Goal: Task Accomplishment & Management: Use online tool/utility

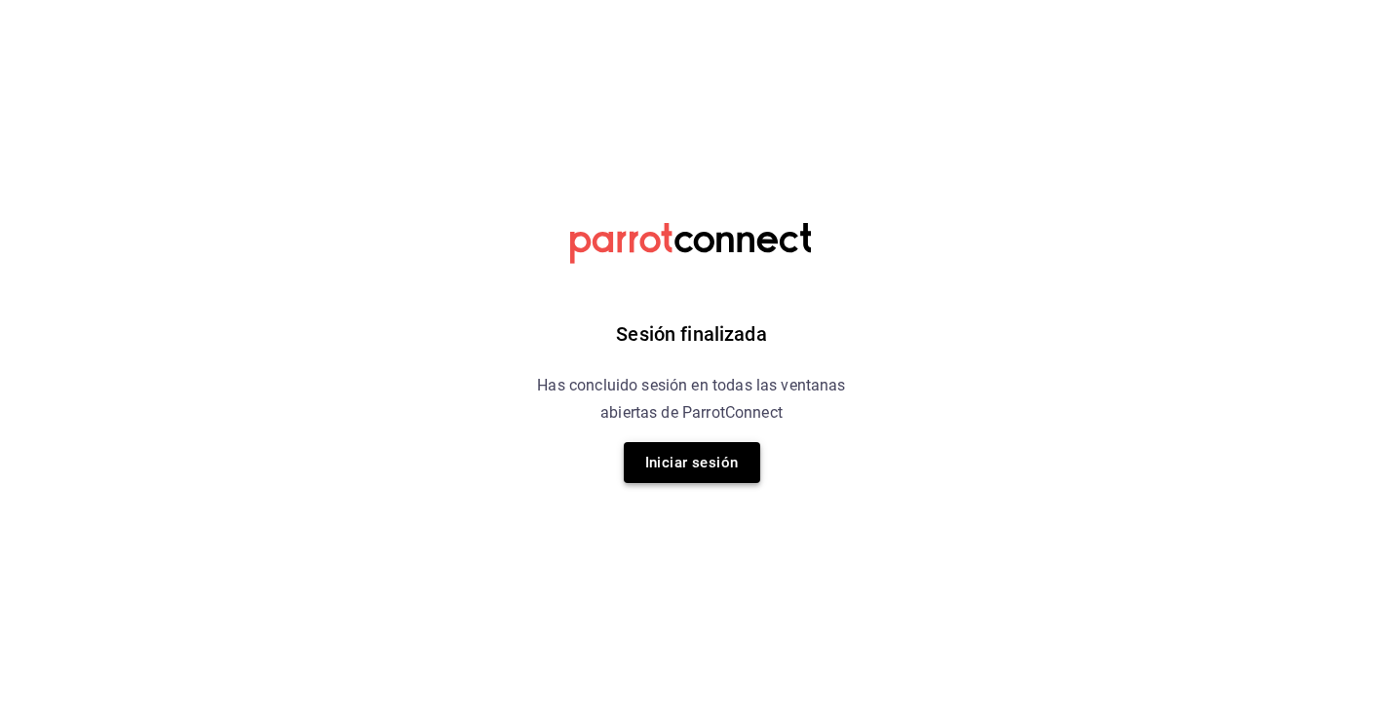
click at [706, 465] on button "Iniciar sesión" at bounding box center [692, 462] width 136 height 41
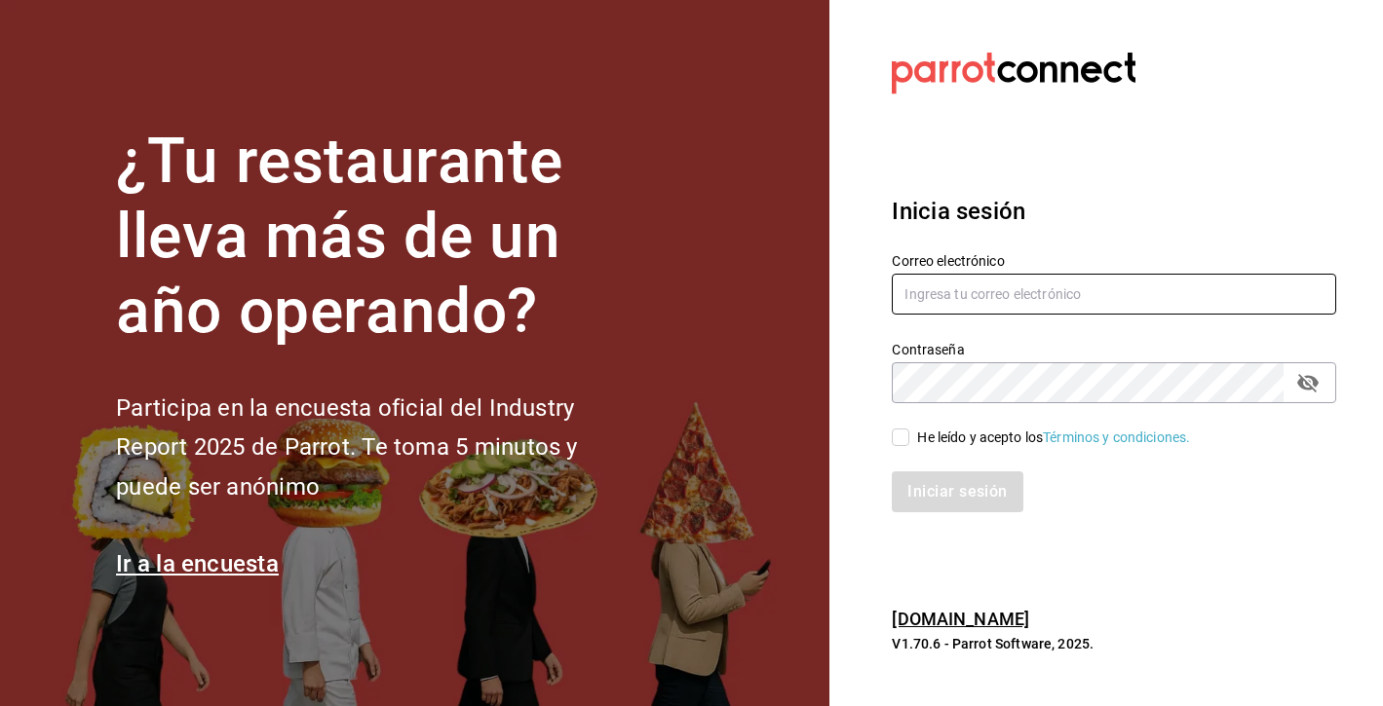
type input "[PERSON_NAME][EMAIL_ADDRESS][PERSON_NAME][DOMAIN_NAME]"
click at [904, 439] on input "He leído y acepto los Términos y condiciones." at bounding box center [901, 438] width 18 height 18
checkbox input "true"
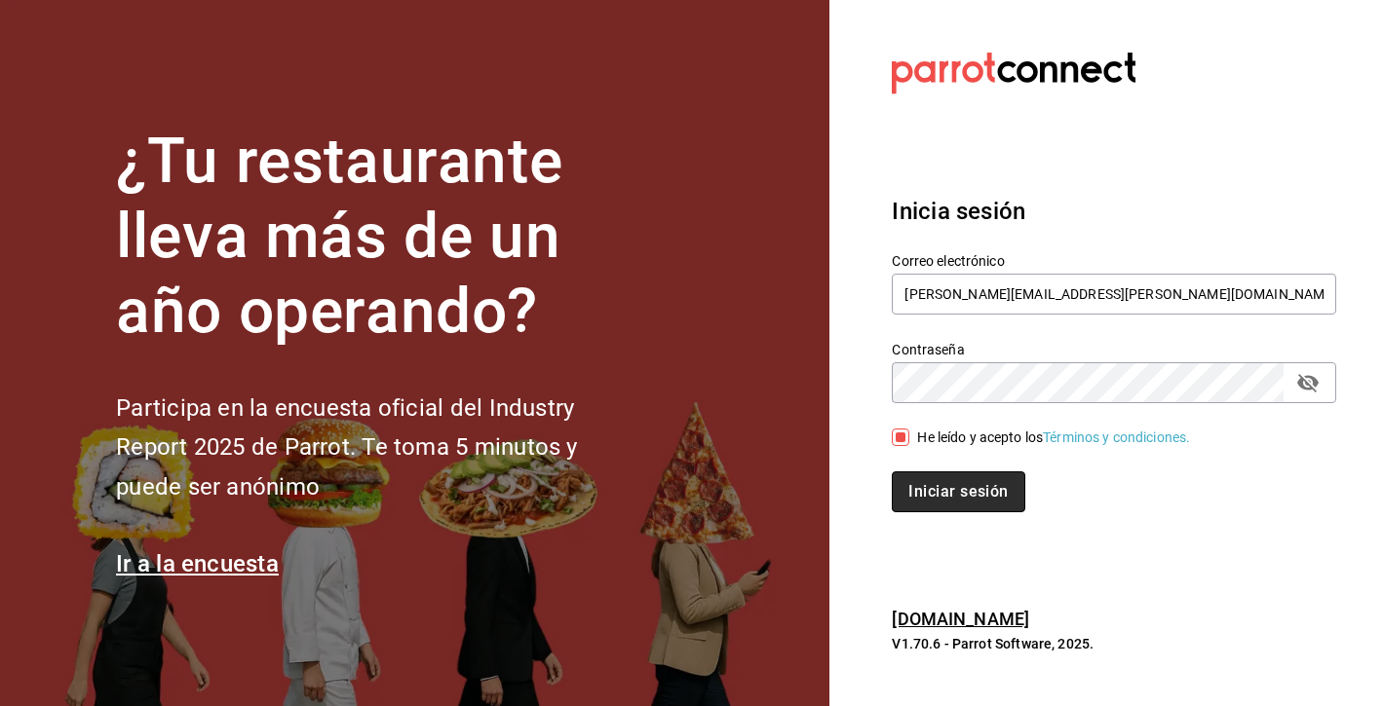
click at [918, 491] on button "Iniciar sesión" at bounding box center [958, 492] width 133 height 41
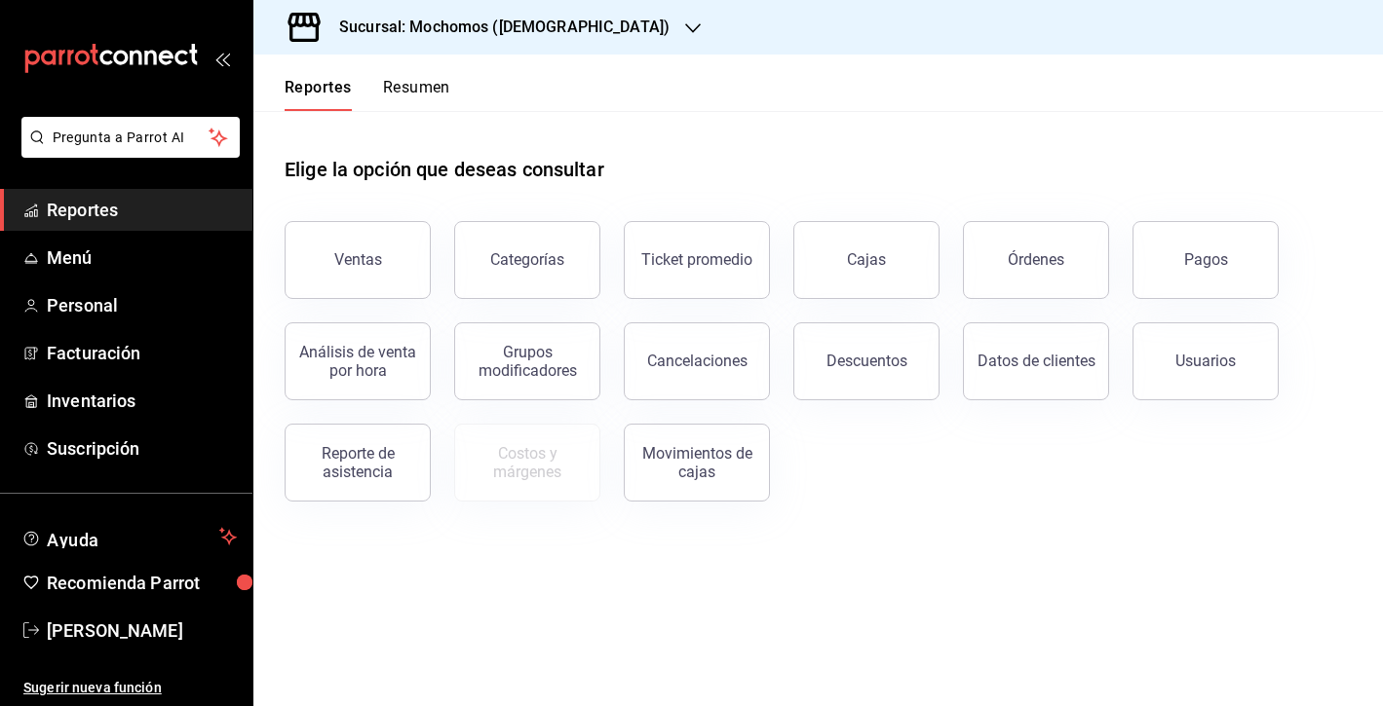
click at [685, 30] on icon "button" at bounding box center [693, 28] width 16 height 10
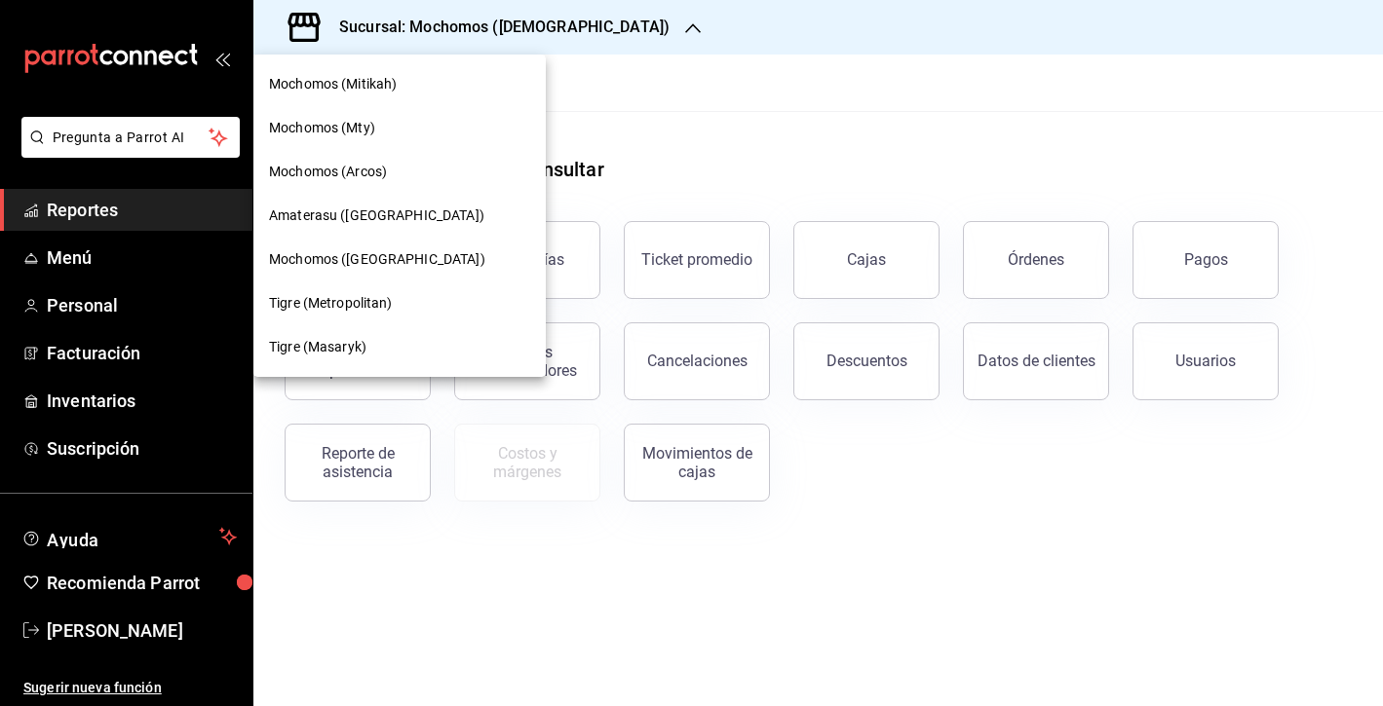
click at [392, 123] on div "Mochomos (Mty)" at bounding box center [399, 128] width 261 height 20
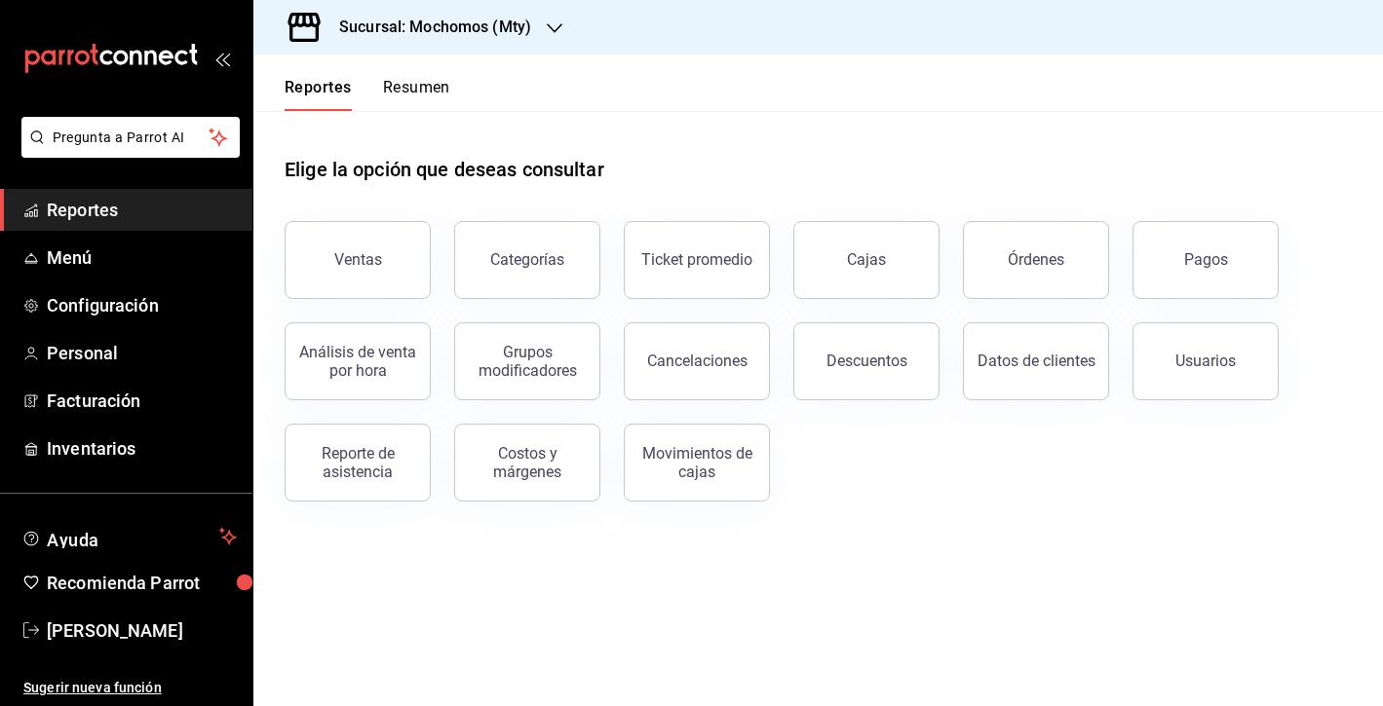
click at [550, 28] on icon "button" at bounding box center [555, 28] width 16 height 16
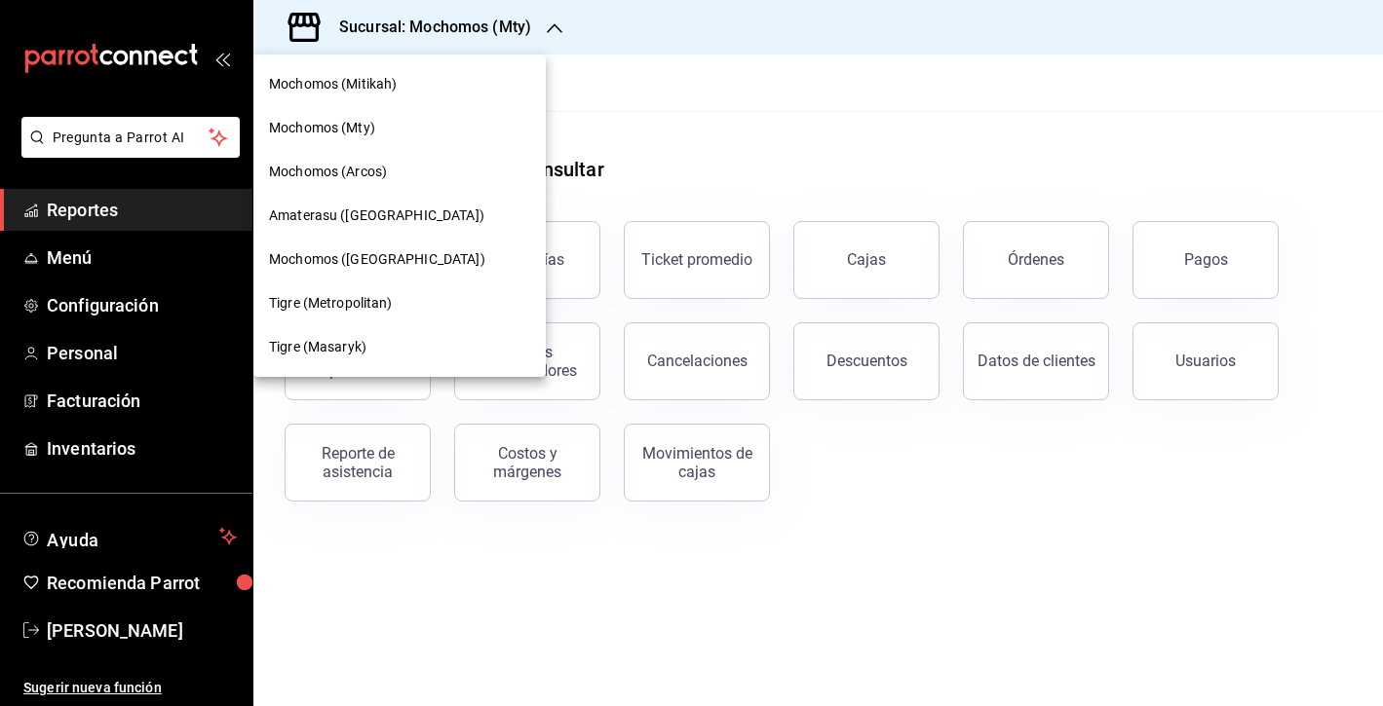
click at [353, 309] on span "Tigre (Metropolitan)" at bounding box center [331, 303] width 124 height 20
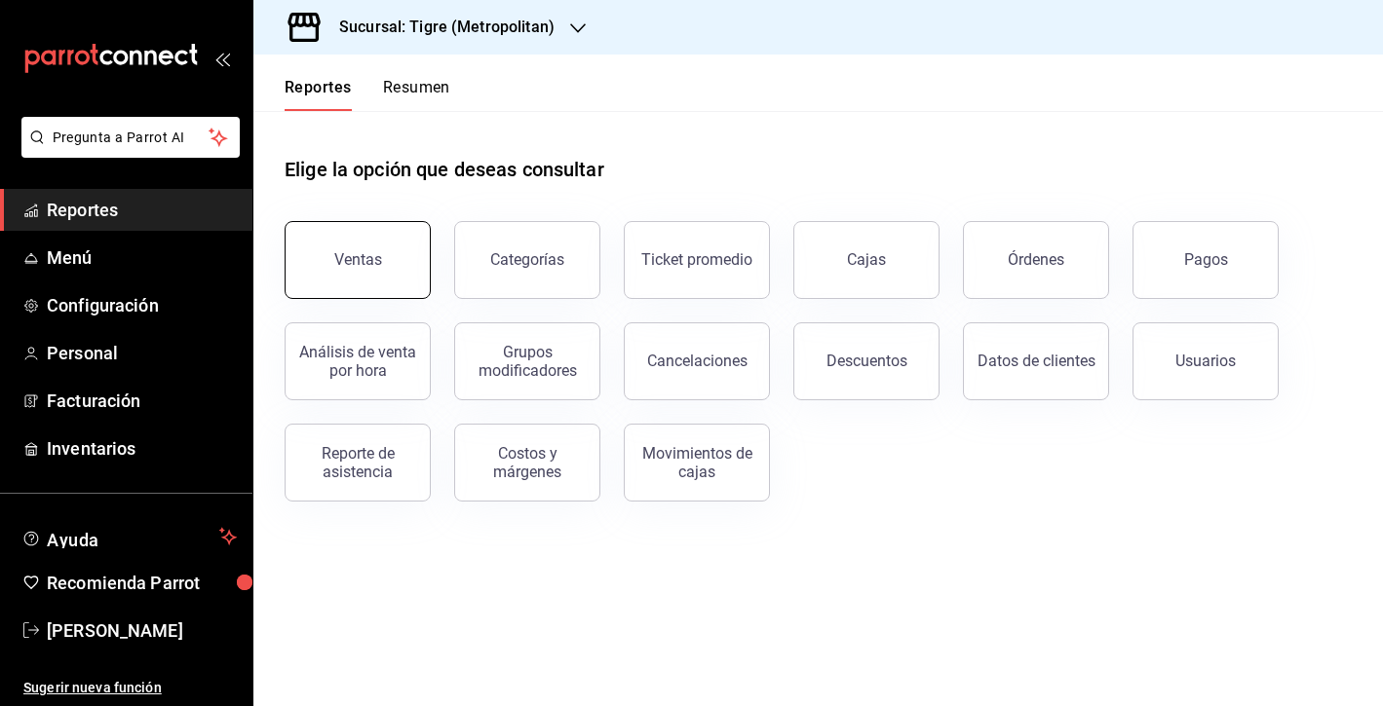
click at [382, 250] on button "Ventas" at bounding box center [358, 260] width 146 height 78
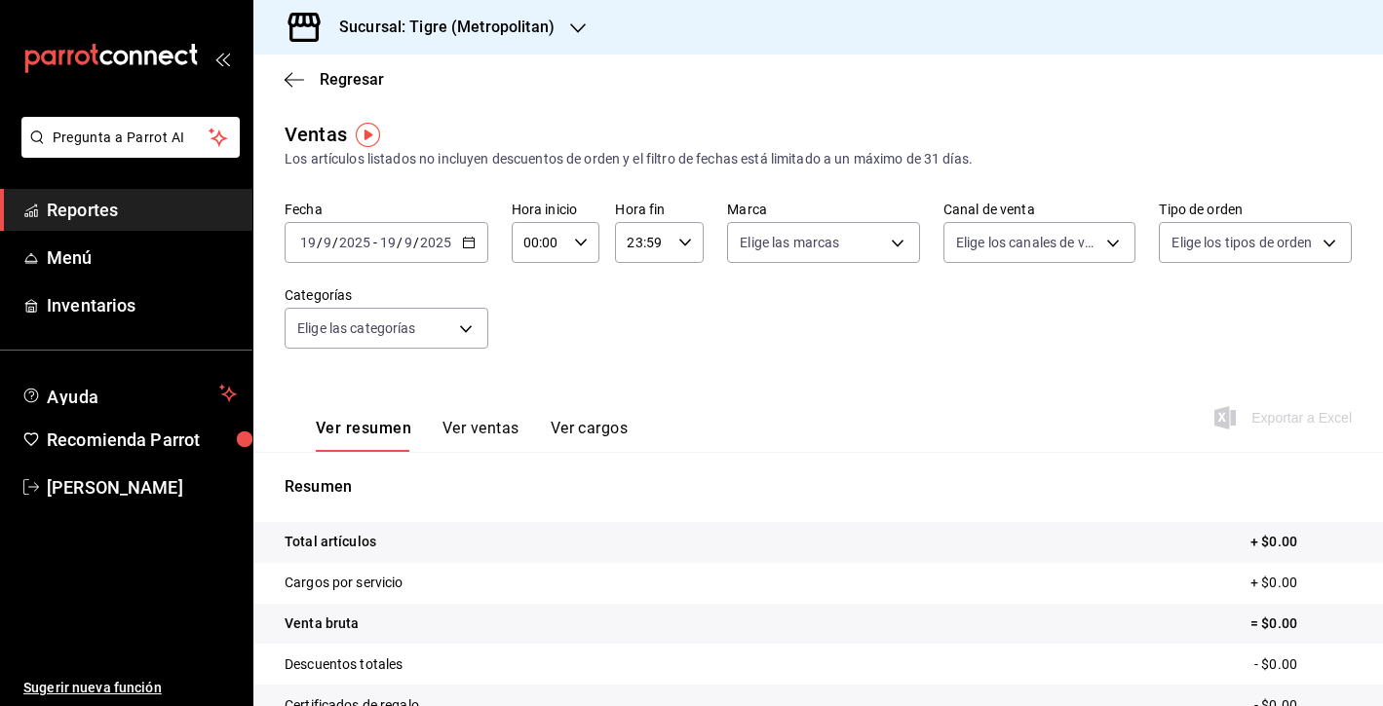
click at [475, 245] on div "2025-09-19 19 / 9 / 2025 - 2025-09-19 19 / 9 / 2025" at bounding box center [387, 242] width 204 height 41
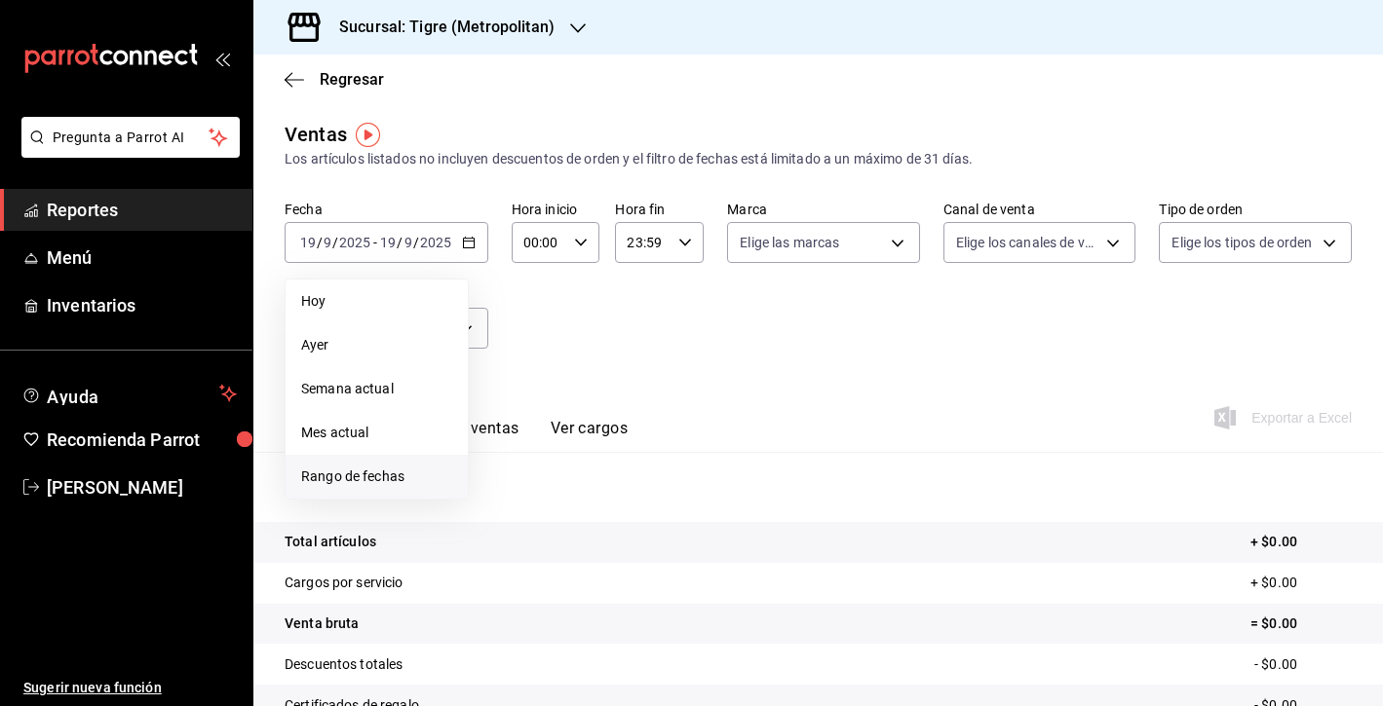
click at [367, 475] on span "Rango de fechas" at bounding box center [376, 477] width 151 height 20
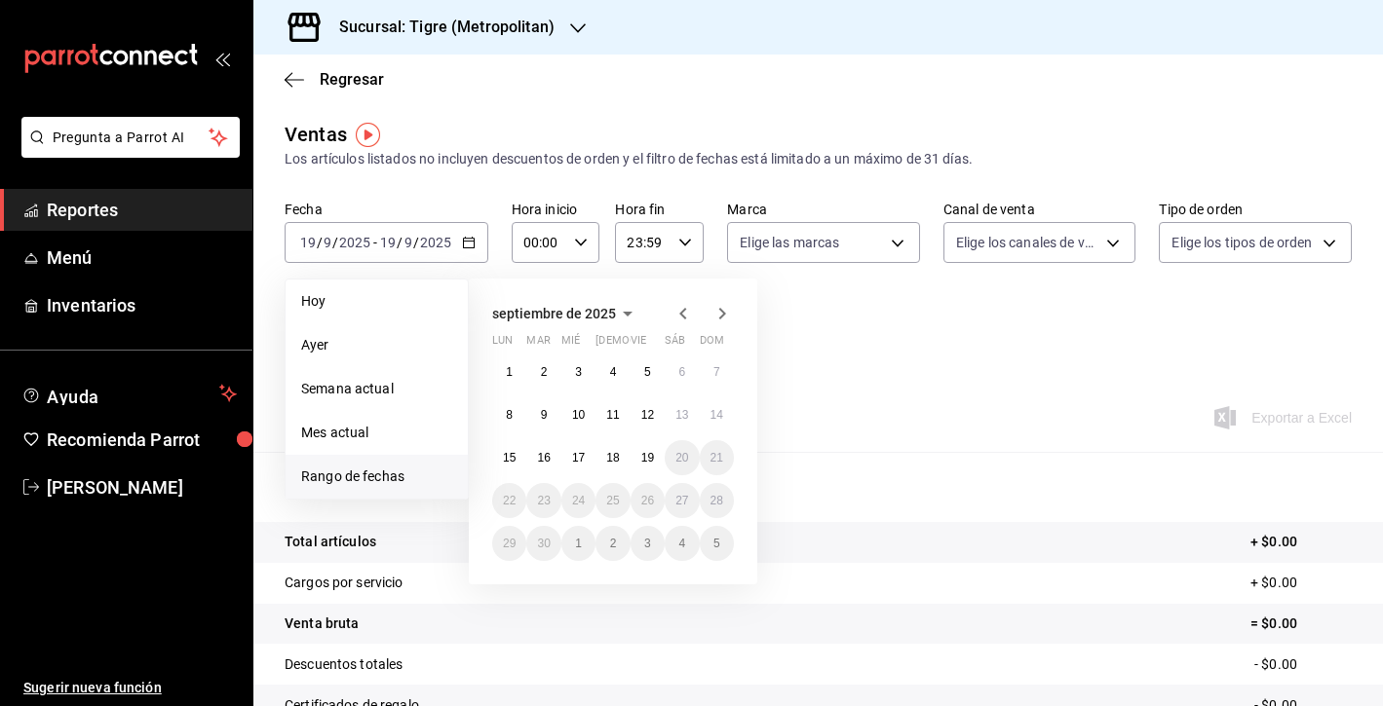
click at [508, 454] on abbr "15" at bounding box center [509, 458] width 13 height 14
click at [645, 466] on button "19" at bounding box center [647, 457] width 34 height 35
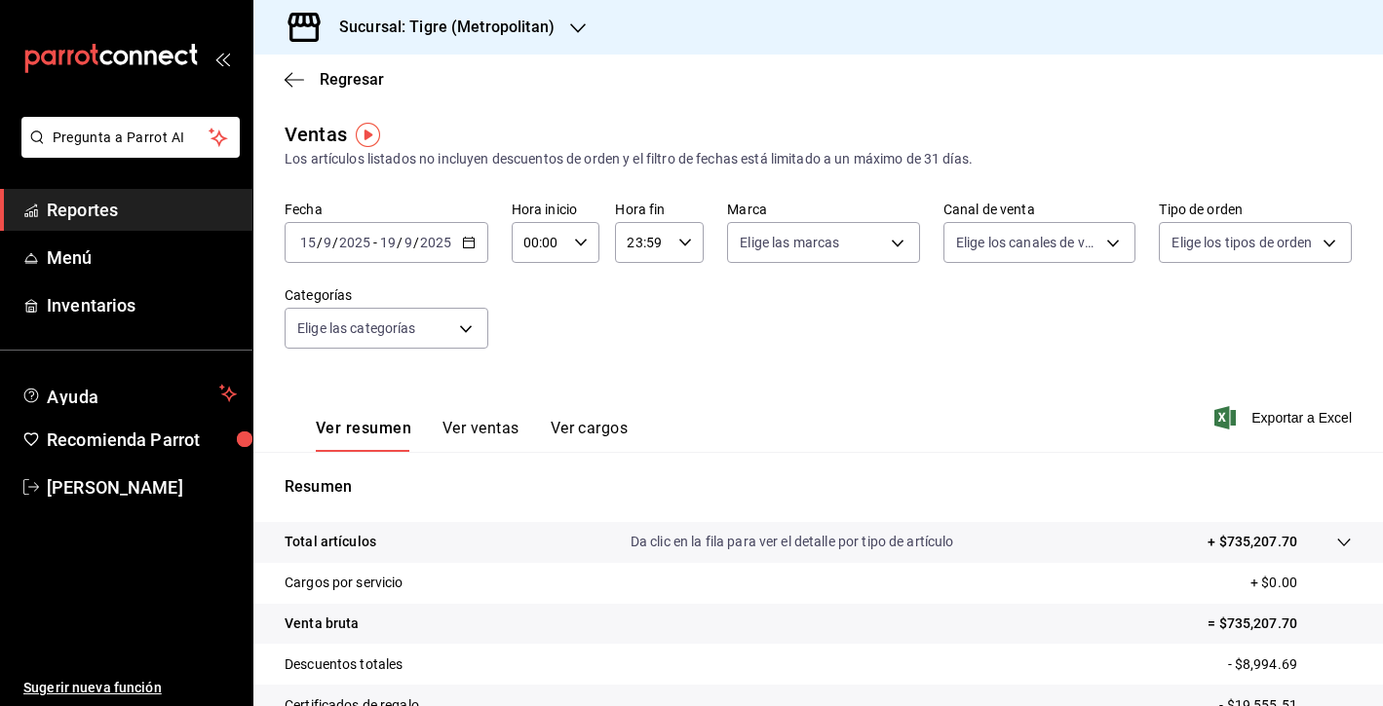
click at [581, 245] on \(Stroke\) "button" at bounding box center [581, 242] width 12 height 7
click at [540, 301] on span "05" at bounding box center [533, 294] width 14 height 16
type input "05:00"
click at [691, 251] on div at bounding box center [691, 353] width 1383 height 706
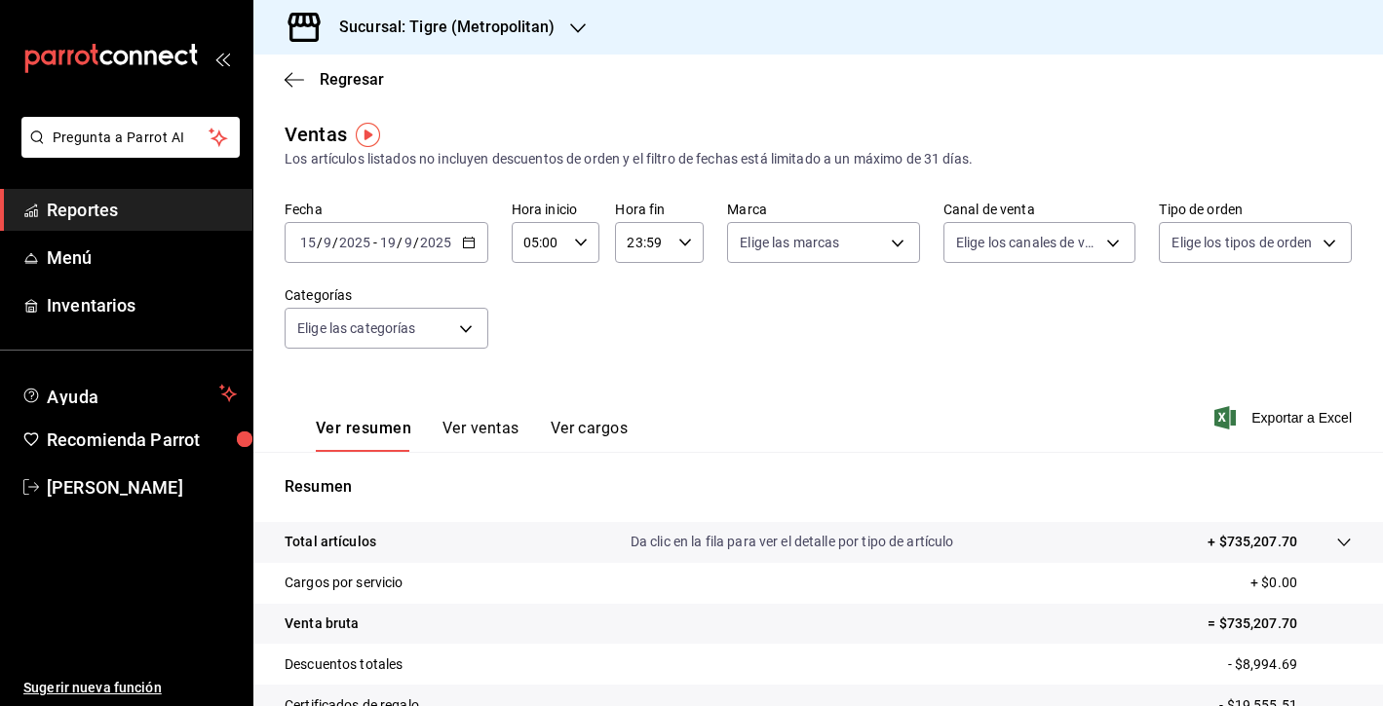
click at [688, 241] on \(Stroke\) "button" at bounding box center [685, 242] width 12 height 7
click at [637, 289] on span "04" at bounding box center [637, 286] width 14 height 16
type input "04:59"
click at [817, 332] on div at bounding box center [691, 353] width 1383 height 706
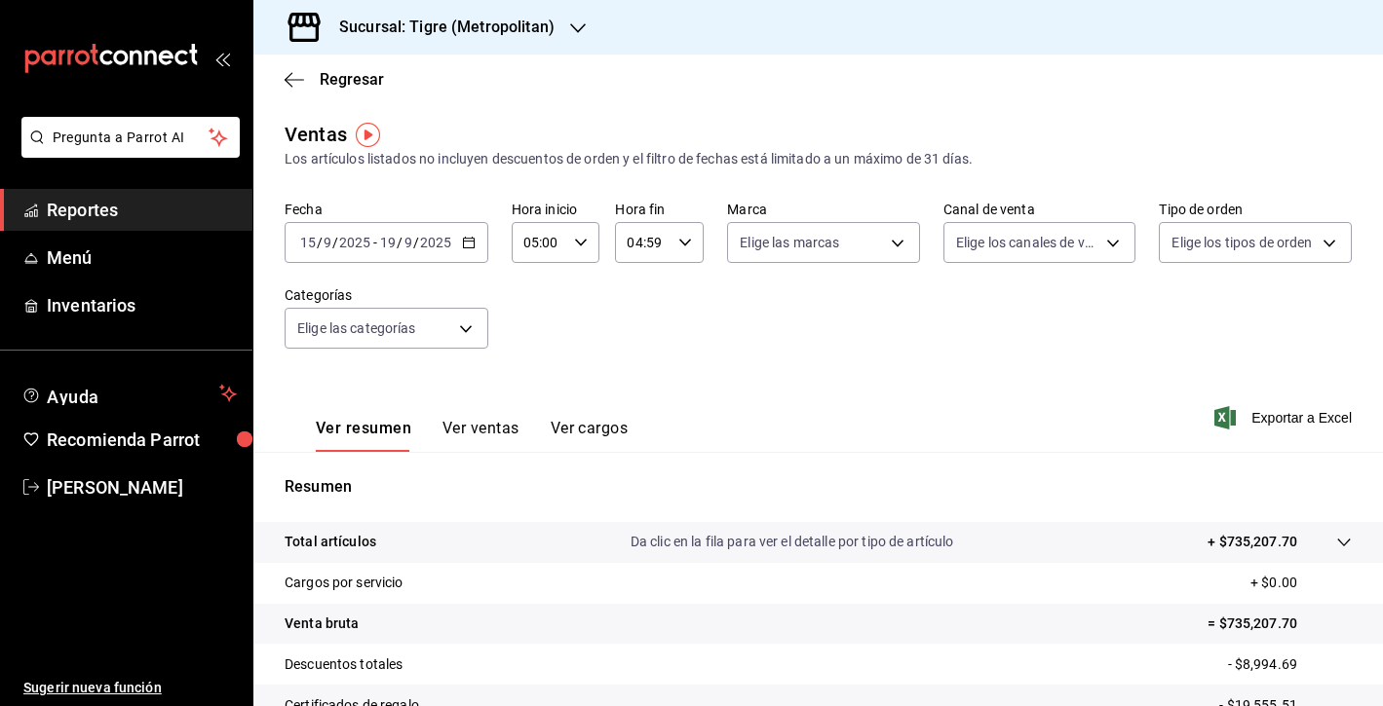
click at [676, 356] on div "Fecha 2025-09-15 15 / 9 / 2025 - 2025-09-19 19 / 9 / 2025 Hora inicio 05:00 Hor…" at bounding box center [818, 287] width 1067 height 172
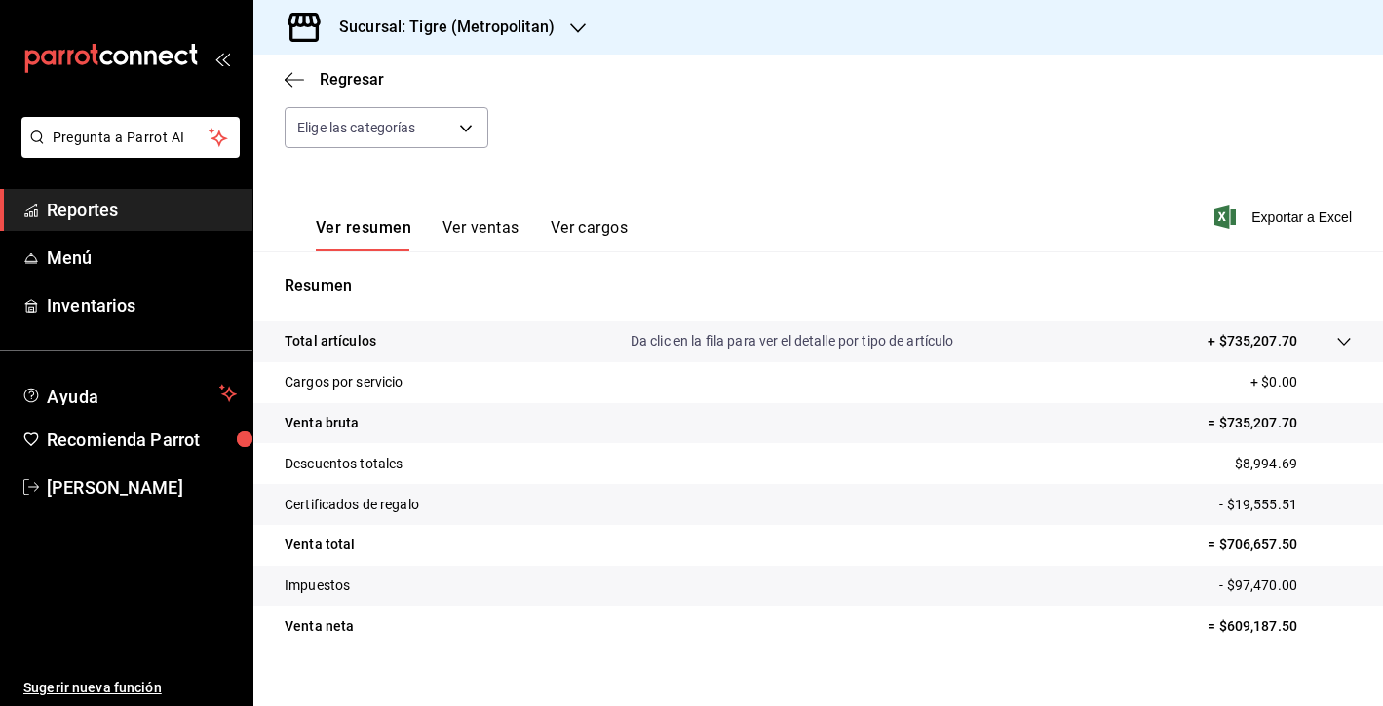
scroll to position [201, 0]
click at [1308, 220] on span "Exportar a Excel" at bounding box center [1285, 217] width 134 height 23
